Goal: Task Accomplishment & Management: Use online tool/utility

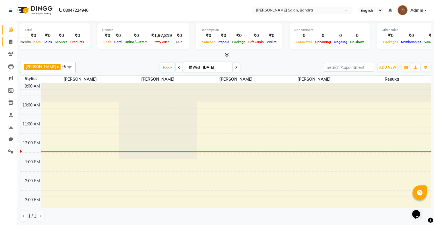
click at [9, 42] on span at bounding box center [11, 42] width 10 height 7
select select "service"
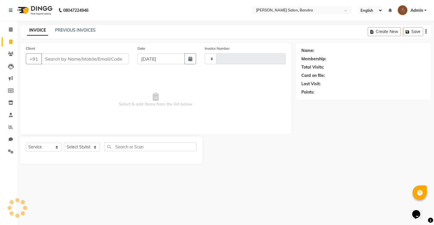
type input "0262"
select select "7894"
click at [86, 148] on select "Select Stylist [PERSON_NAME] [PERSON_NAME] [PERSON_NAME] Renuka [PERSON_NAME]" at bounding box center [82, 147] width 36 height 9
select select "88387"
click at [64, 143] on select "Select Stylist [PERSON_NAME] [PERSON_NAME] [PERSON_NAME] Renuka [PERSON_NAME]" at bounding box center [82, 147] width 36 height 9
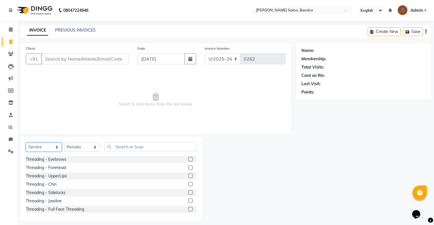
click at [51, 150] on select "Select Service Product Membership Package Voucher Prepaid Gift Card" at bounding box center [44, 147] width 36 height 9
click at [144, 146] on input "text" at bounding box center [150, 146] width 92 height 9
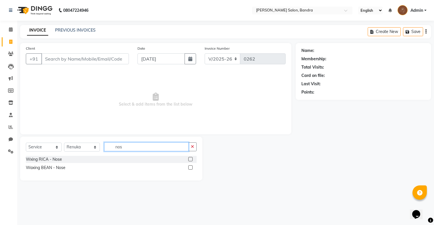
type input "nos"
click at [190, 166] on label at bounding box center [190, 167] width 4 height 4
click at [190, 166] on input "checkbox" at bounding box center [190, 168] width 4 height 4
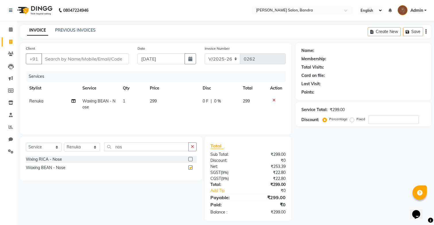
checkbox input "false"
click at [192, 159] on label at bounding box center [190, 159] width 4 height 4
click at [192, 159] on input "checkbox" at bounding box center [190, 160] width 4 height 4
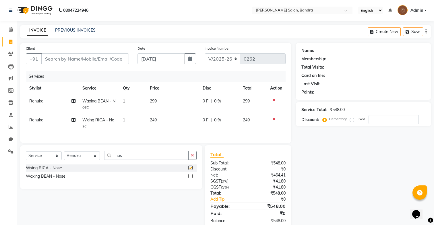
checkbox input "false"
click at [193, 154] on icon "button" at bounding box center [192, 155] width 3 height 4
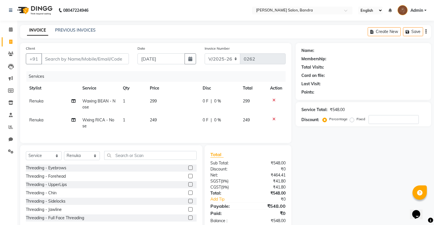
click at [273, 99] on icon at bounding box center [273, 100] width 3 height 4
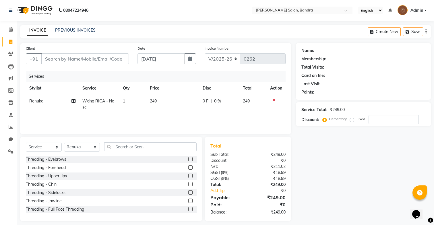
click at [152, 100] on span "249" at bounding box center [153, 100] width 7 height 5
select select "88387"
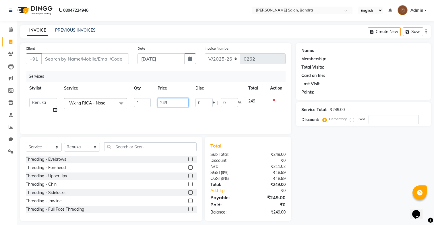
drag, startPoint x: 168, startPoint y: 103, endPoint x: 150, endPoint y: 102, distance: 18.1
click at [150, 102] on tr "[PERSON_NAME] [PERSON_NAME] [PERSON_NAME] Renuka [PERSON_NAME] Wxing RICA - Nos…" at bounding box center [156, 106] width 260 height 22
type input "199"
click at [159, 114] on div "Services Stylist Service Qty Price Disc Total Action [PERSON_NAME] [PERSON_NAME…" at bounding box center [156, 99] width 260 height 57
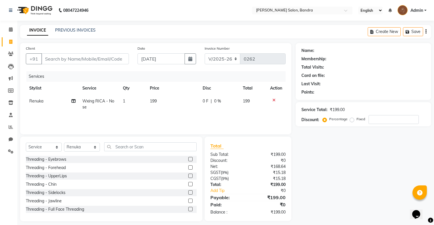
scroll to position [5, 0]
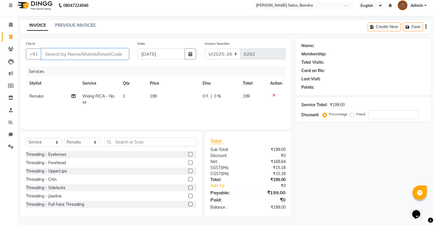
click at [109, 55] on input "Client" at bounding box center [85, 54] width 88 height 11
type input "s"
type input "0"
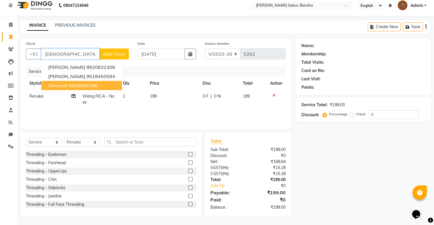
click at [105, 82] on button "[PERSON_NAME] 8928695196" at bounding box center [81, 85] width 81 height 9
type input "8928695196"
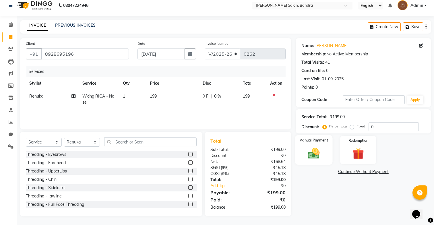
click at [316, 141] on label "Manual Payment" at bounding box center [313, 139] width 29 height 5
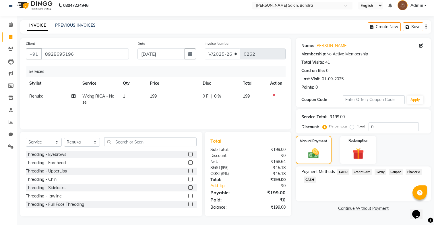
click at [157, 94] on td "199" at bounding box center [172, 99] width 53 height 19
select select "88387"
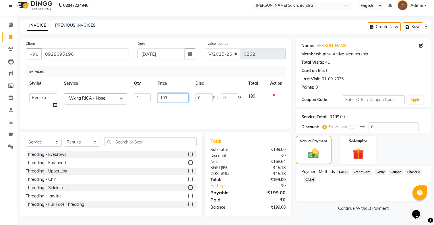
drag, startPoint x: 172, startPoint y: 98, endPoint x: 142, endPoint y: 94, distance: 30.4
click at [142, 94] on tr "[PERSON_NAME] [PERSON_NAME] [PERSON_NAME] Renuka [PERSON_NAME] Wxing RICA - Nos…" at bounding box center [156, 101] width 260 height 22
type input "200"
click at [382, 172] on span "GPay" at bounding box center [381, 172] width 12 height 7
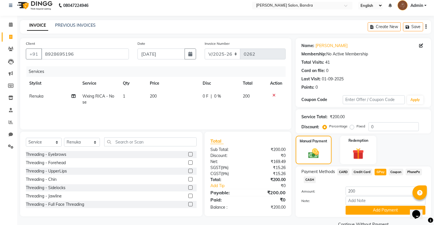
click at [312, 180] on span "CASH" at bounding box center [310, 180] width 12 height 7
click at [369, 207] on button "Add Payment" at bounding box center [386, 210] width 80 height 9
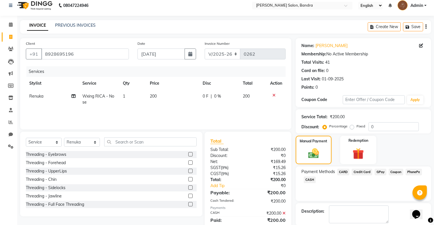
scroll to position [34, 0]
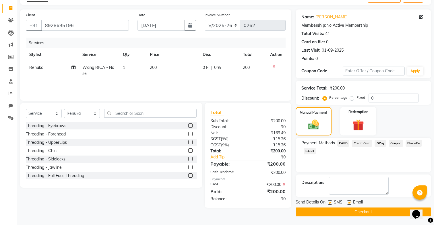
click at [334, 211] on button "Checkout" at bounding box center [363, 212] width 135 height 9
